Goal: Task Accomplishment & Management: Manage account settings

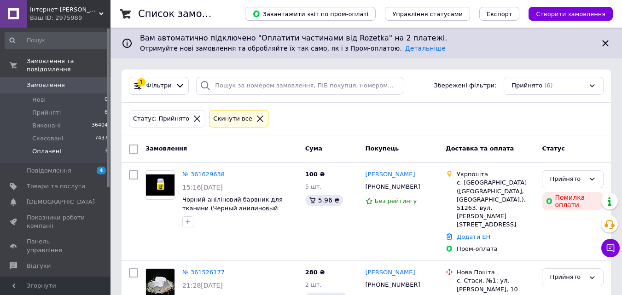
click at [54, 147] on span "Оплачені" at bounding box center [46, 151] width 29 height 8
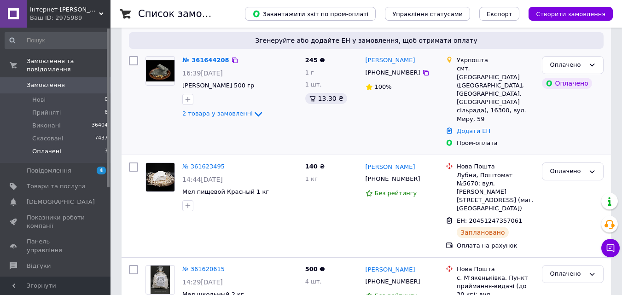
scroll to position [156, 0]
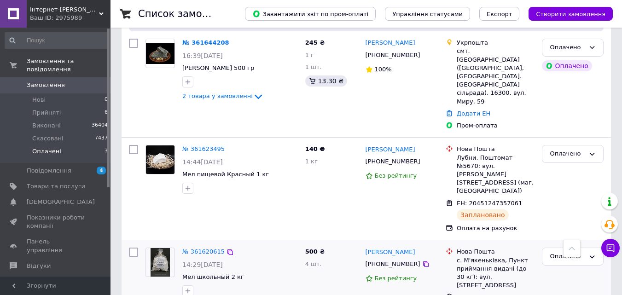
click at [167, 248] on img at bounding box center [160, 262] width 19 height 29
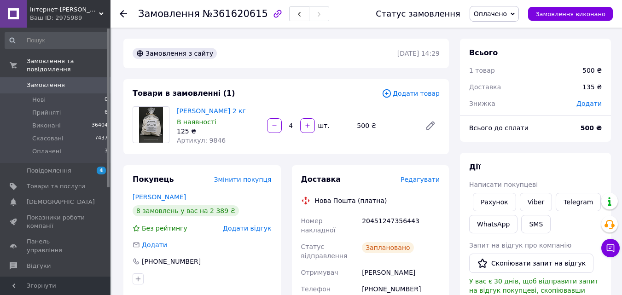
click at [507, 12] on span "Оплачено" at bounding box center [490, 13] width 33 height 7
click at [498, 41] on li "Виконано" at bounding box center [494, 46] width 48 height 14
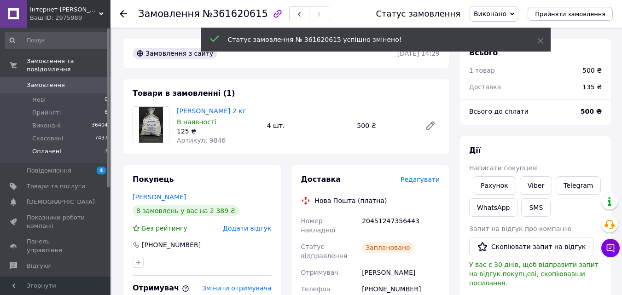
click at [50, 147] on span "Оплачені" at bounding box center [46, 151] width 29 height 8
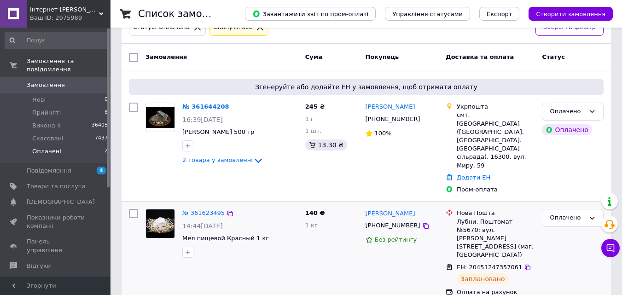
scroll to position [92, 0]
click at [163, 209] on img at bounding box center [160, 223] width 29 height 29
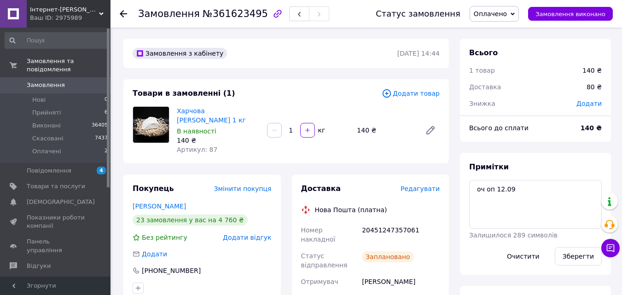
click at [497, 10] on span "Оплачено" at bounding box center [490, 13] width 33 height 7
click at [498, 43] on li "Виконано" at bounding box center [494, 46] width 48 height 14
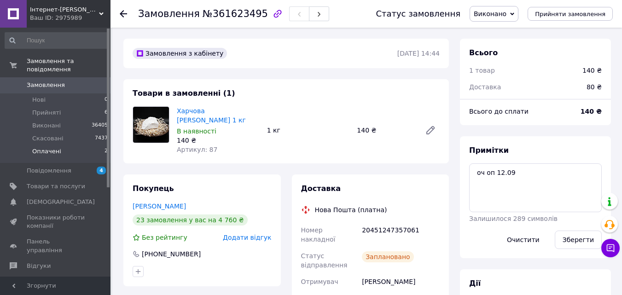
click at [52, 147] on span "Оплачені" at bounding box center [46, 151] width 29 height 8
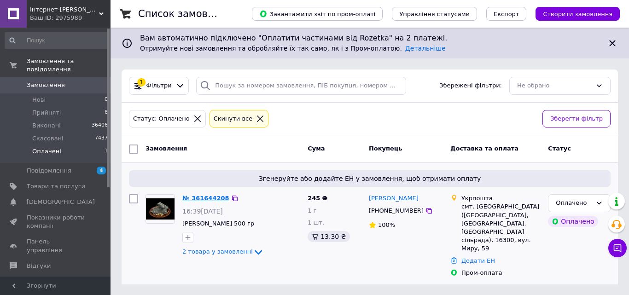
click at [202, 199] on link "№ 361644208" at bounding box center [205, 198] width 47 height 7
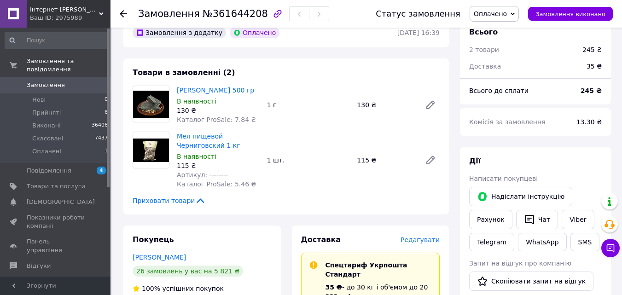
scroll to position [46, 0]
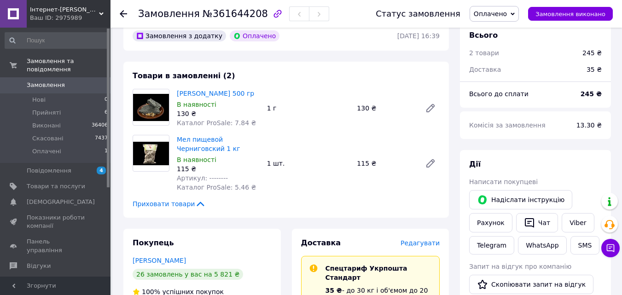
click at [493, 10] on span "Оплачено" at bounding box center [490, 13] width 33 height 7
click at [503, 44] on li "Виконано" at bounding box center [494, 46] width 48 height 14
